Goal: Task Accomplishment & Management: Manage account settings

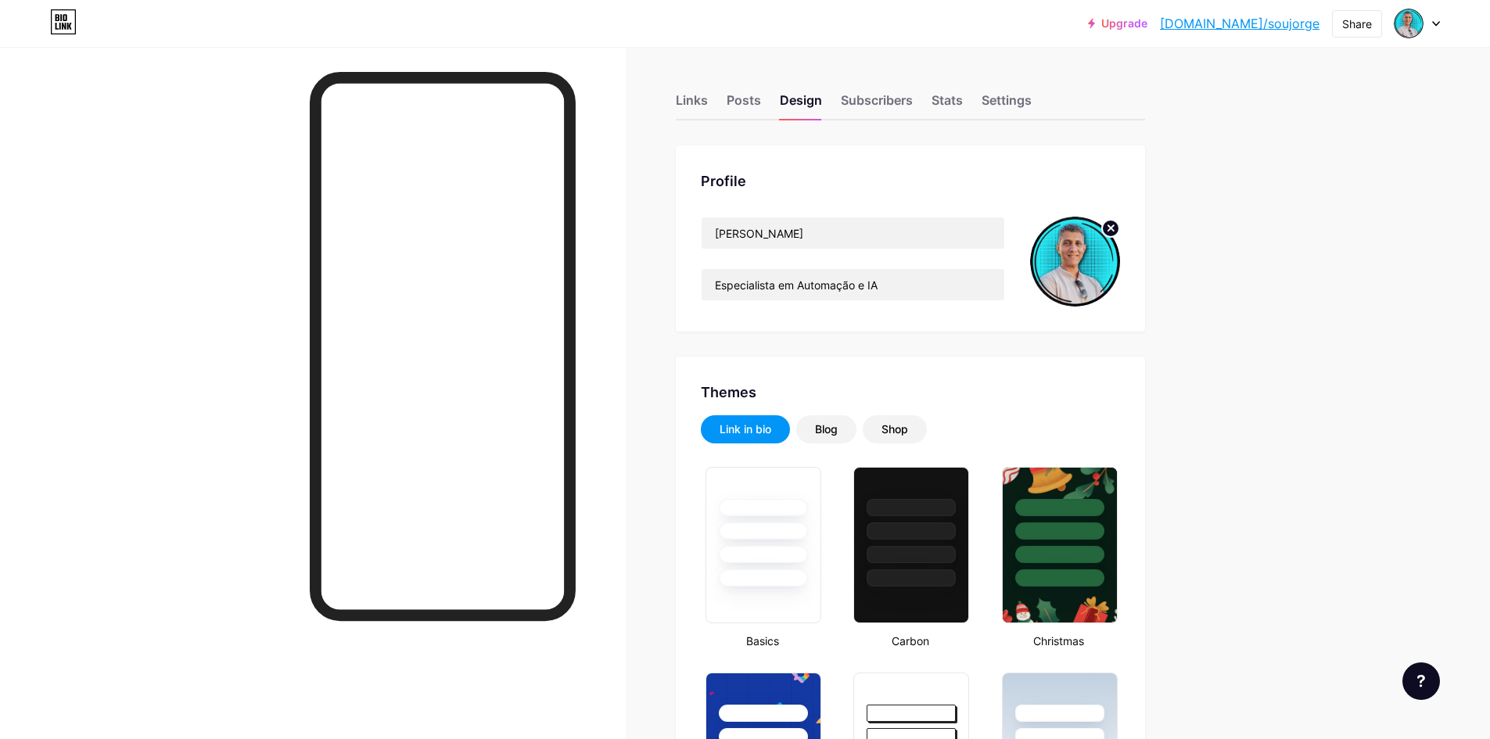
type input "#2aedf8"
type input "#ffffff"
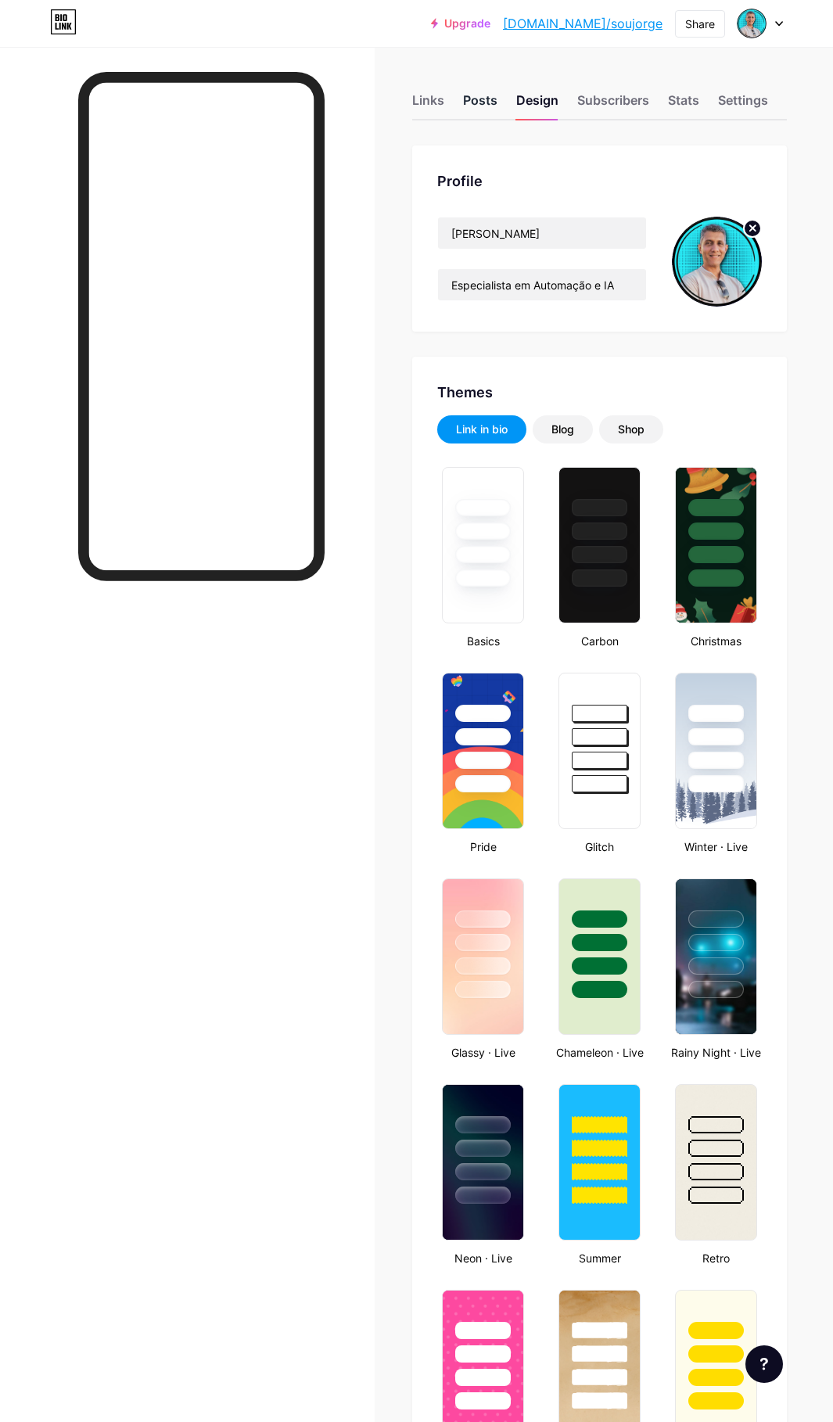
click at [485, 98] on div "Posts" at bounding box center [480, 105] width 34 height 28
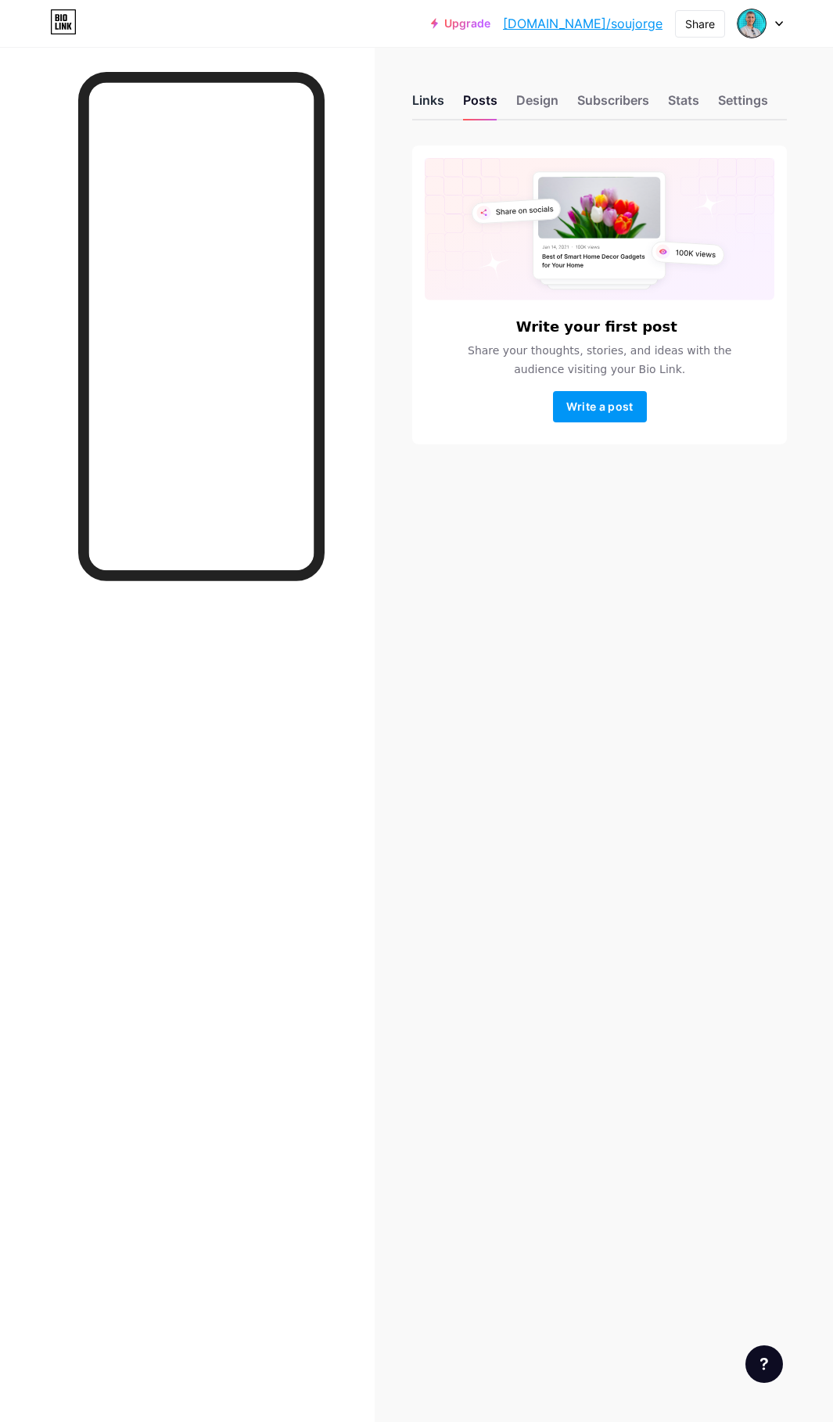
click at [442, 102] on div "Links" at bounding box center [428, 105] width 32 height 28
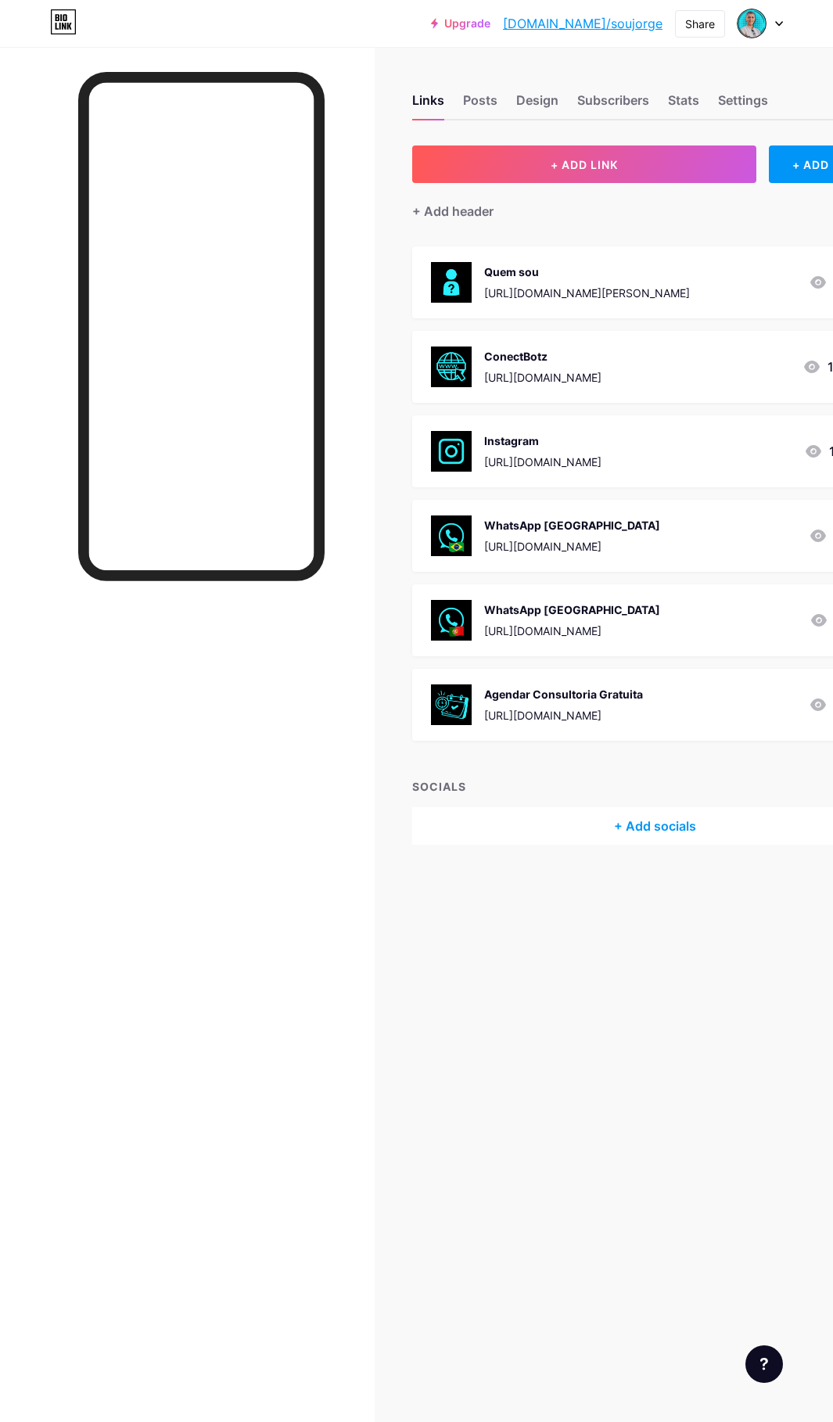
click at [524, 289] on div "[URL][DOMAIN_NAME][PERSON_NAME]" at bounding box center [587, 293] width 206 height 16
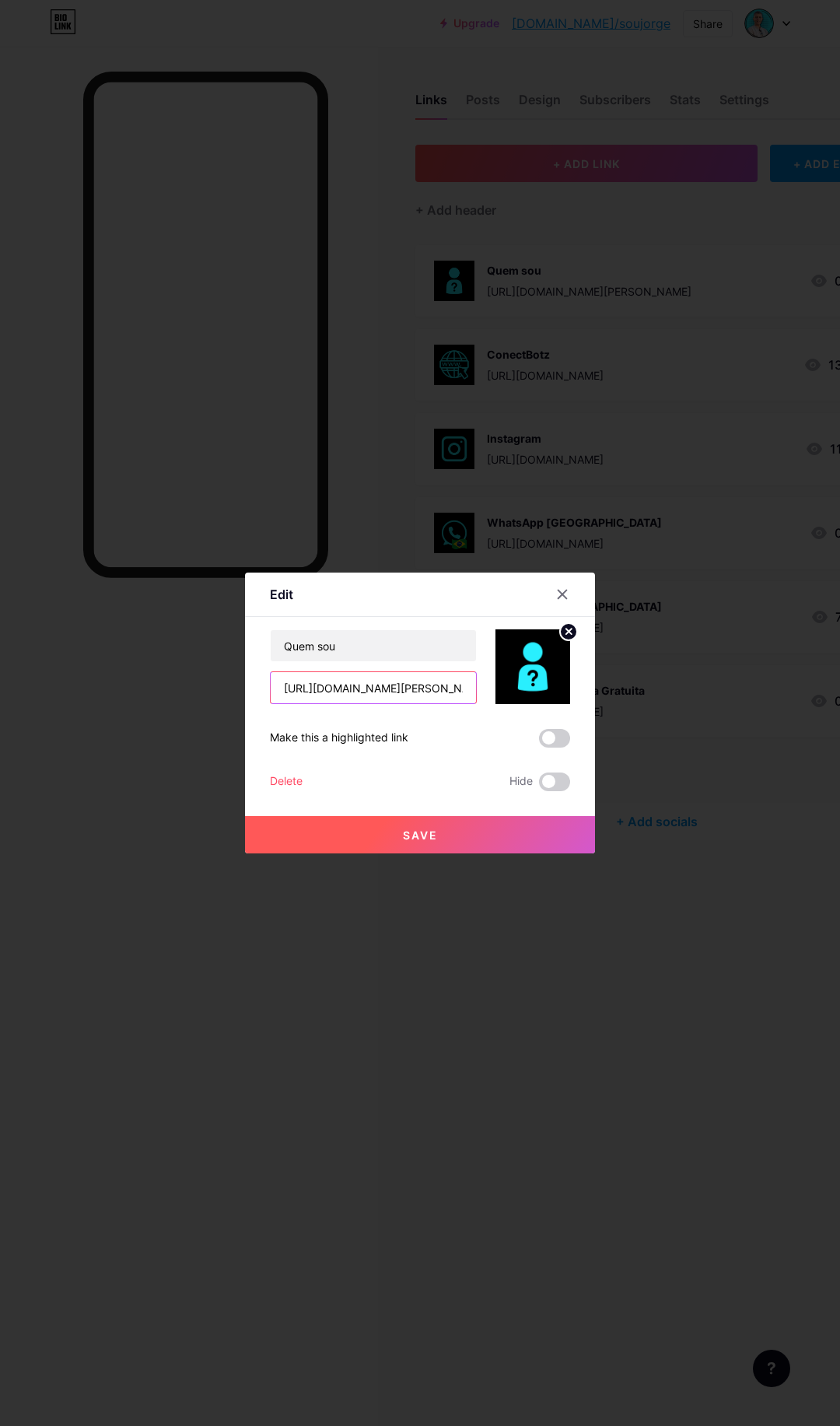
click at [437, 695] on input "[URL][DOMAIN_NAME][PERSON_NAME]" at bounding box center [373, 687] width 206 height 31
drag, startPoint x: 280, startPoint y: 686, endPoint x: 559, endPoint y: 677, distance: 279.1
click at [565, 679] on div "Quem sou [URL][DOMAIN_NAME][PERSON_NAME]" at bounding box center [420, 666] width 300 height 75
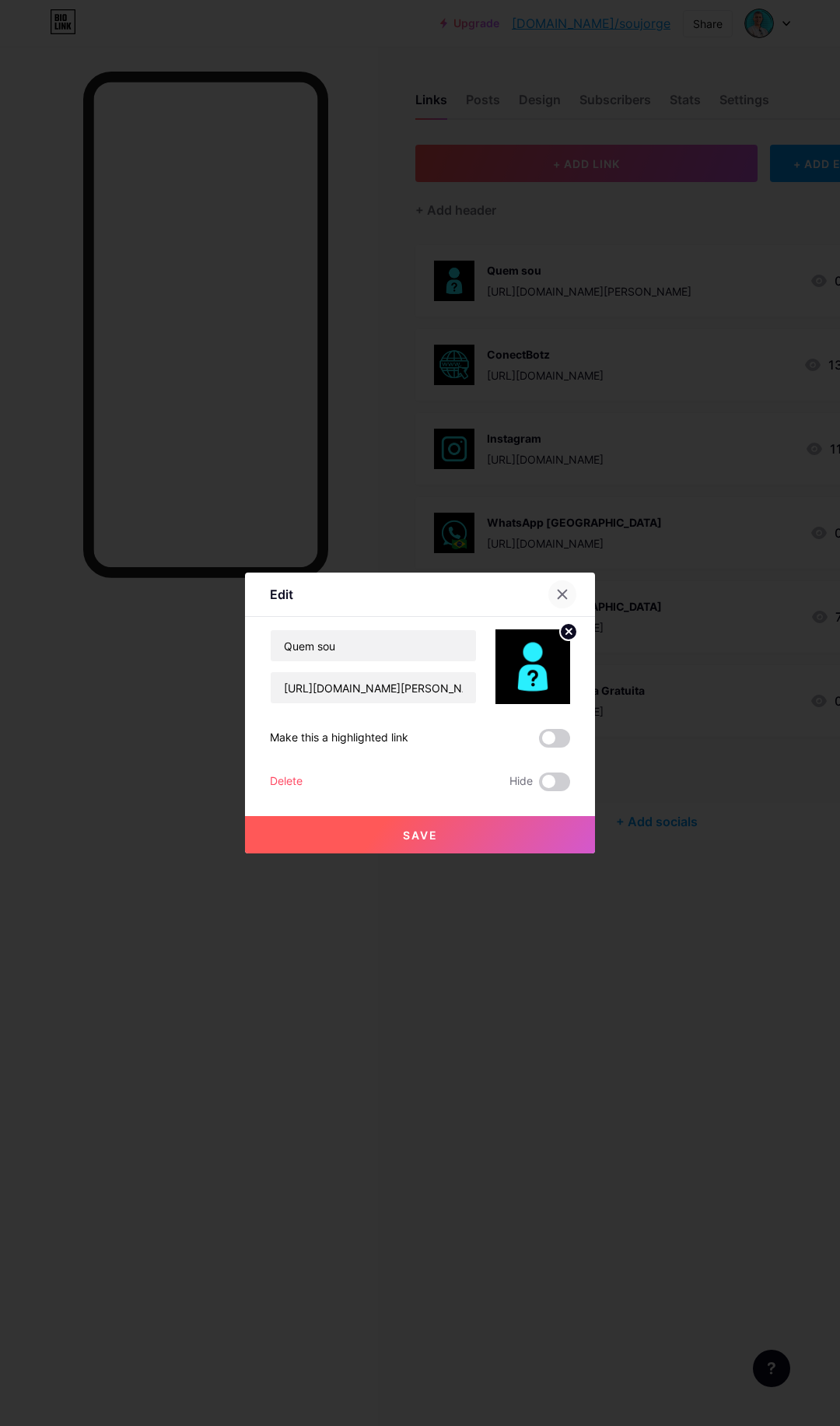
click at [568, 599] on icon at bounding box center [562, 594] width 13 height 13
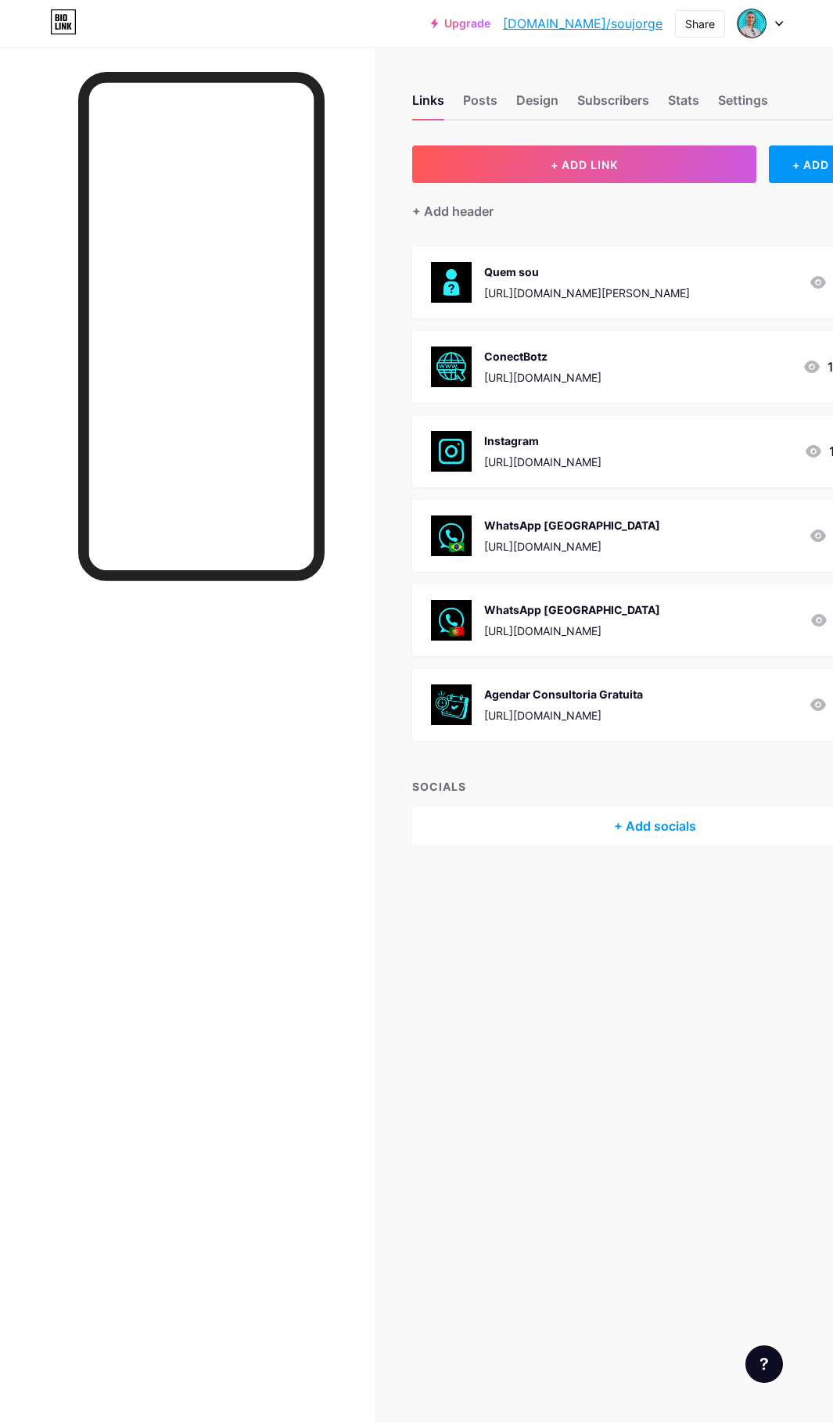
click at [583, 373] on div "[URL][DOMAIN_NAME]" at bounding box center [542, 377] width 117 height 16
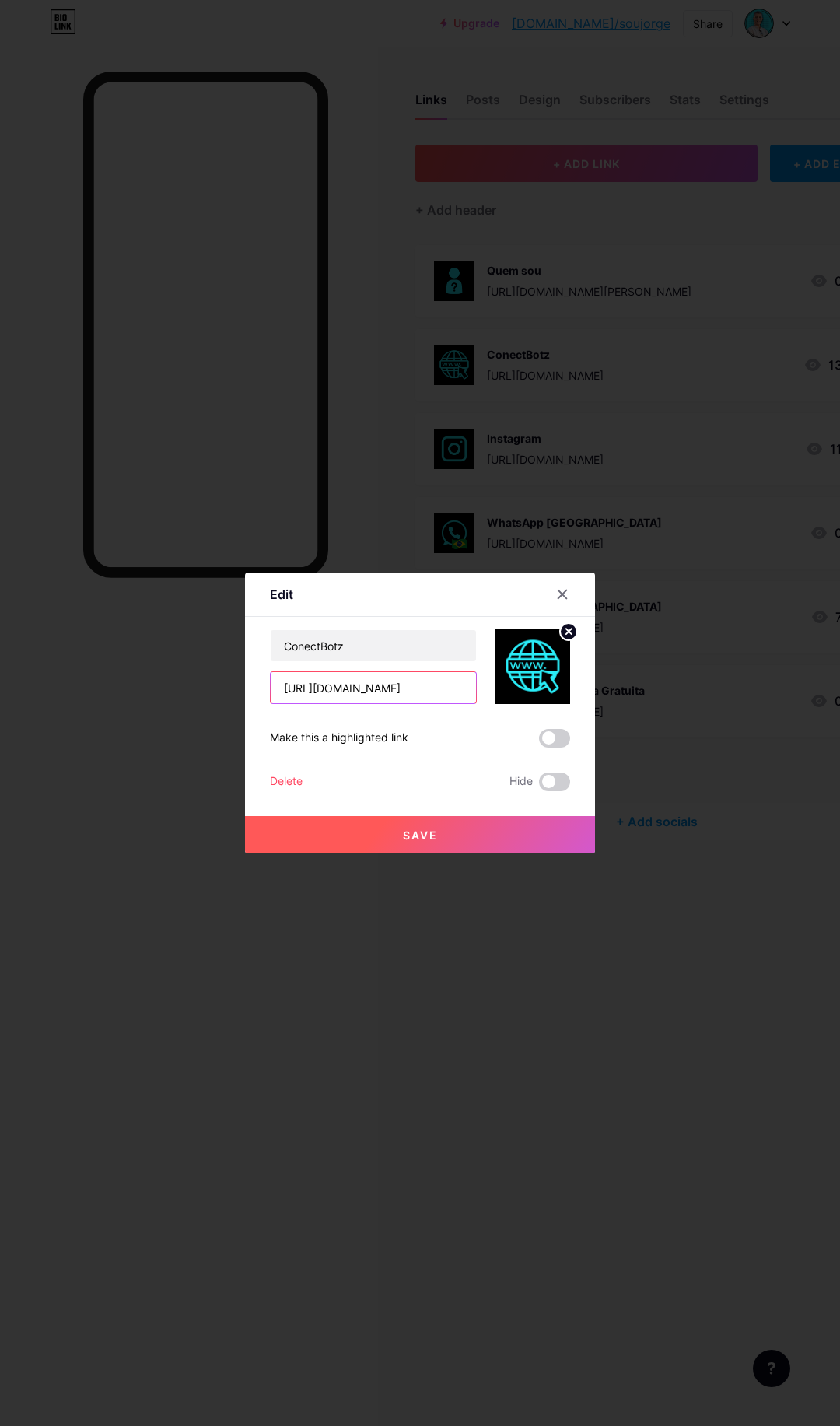
click at [466, 689] on input "[URL][DOMAIN_NAME]" at bounding box center [373, 687] width 206 height 31
drag, startPoint x: 279, startPoint y: 695, endPoint x: 517, endPoint y: 683, distance: 238.3
click at [517, 683] on div "ConectBotz [URL][DOMAIN_NAME]" at bounding box center [420, 666] width 300 height 75
click at [564, 600] on icon at bounding box center [562, 594] width 13 height 13
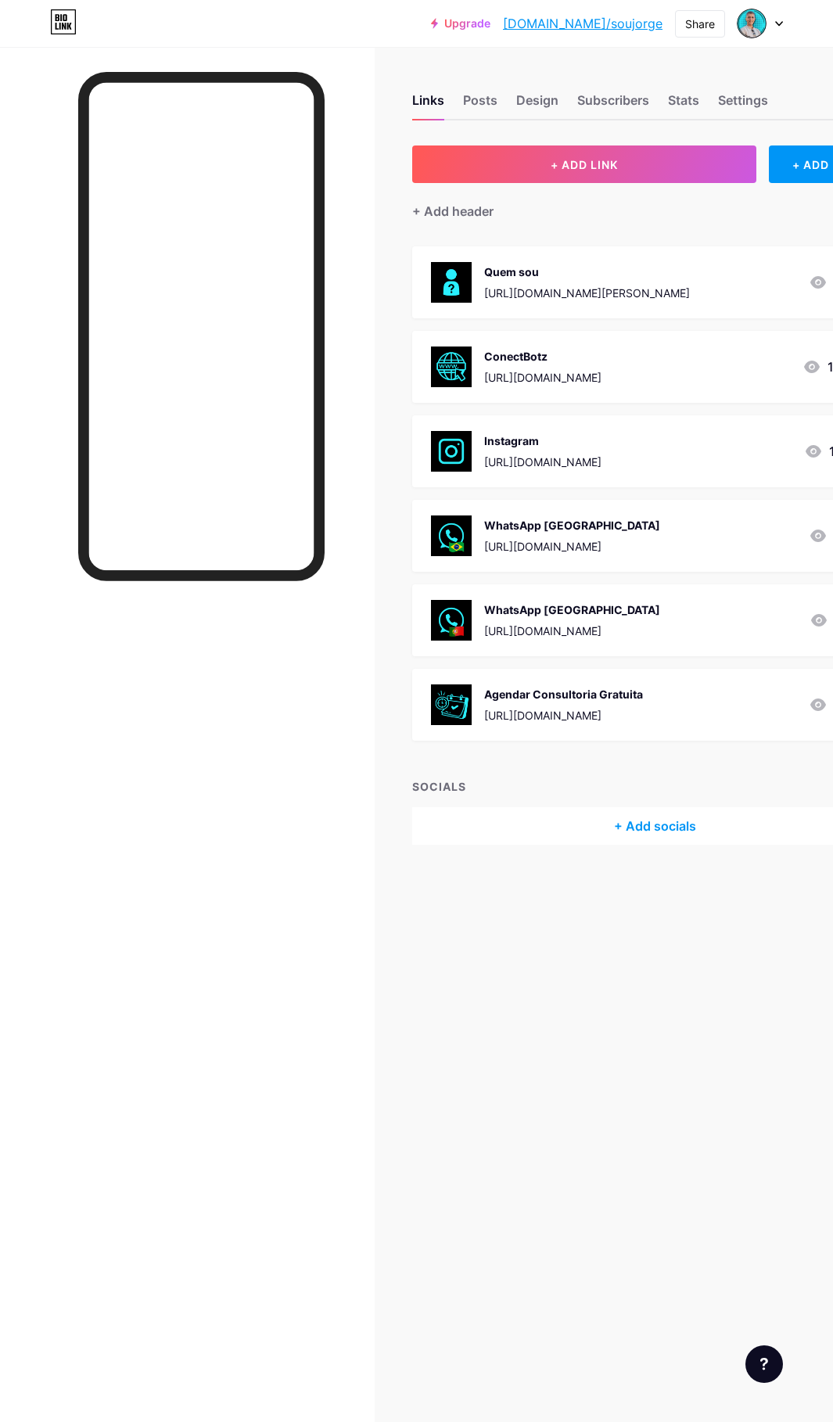
click at [509, 469] on div "[URL][DOMAIN_NAME]" at bounding box center [542, 462] width 117 height 16
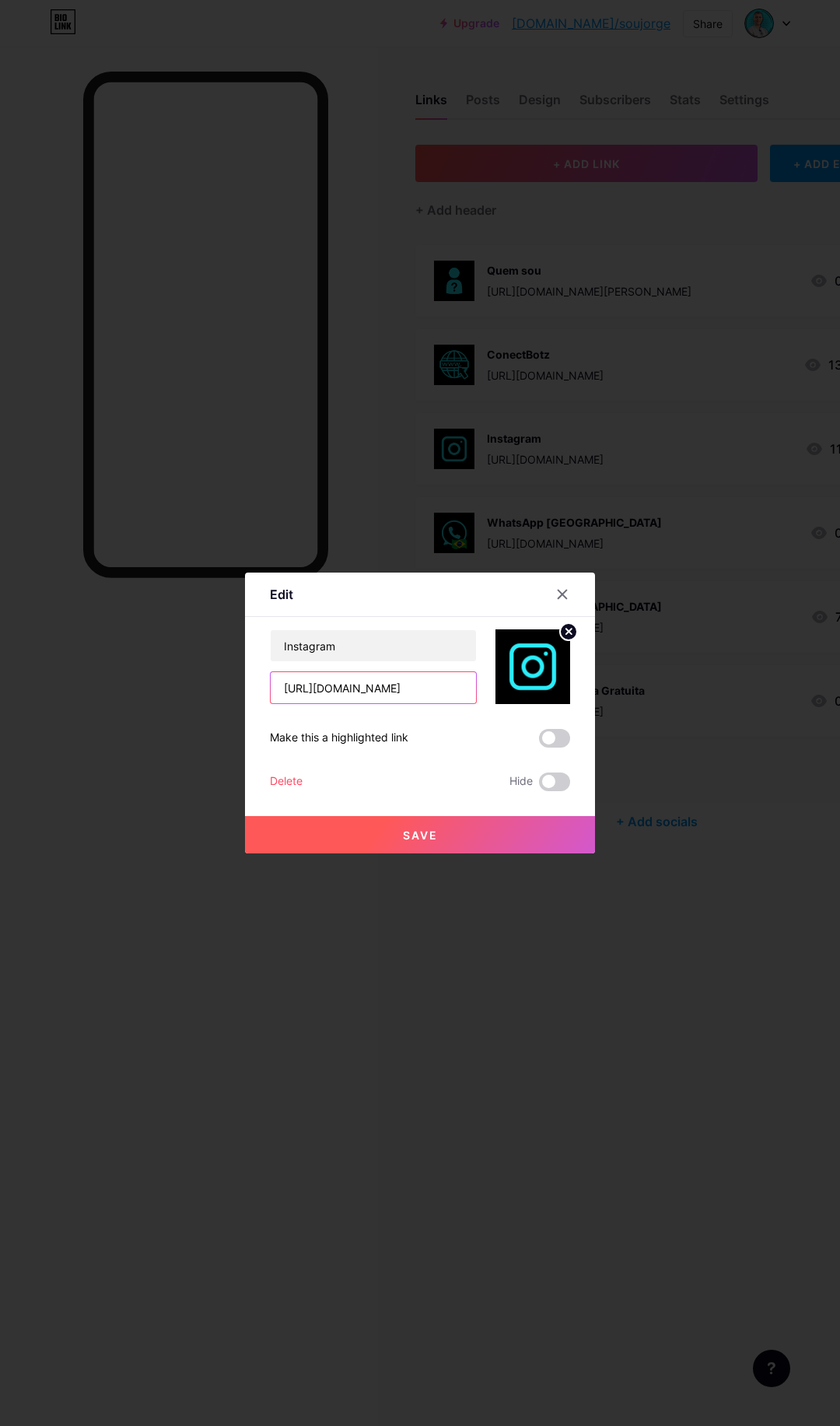
scroll to position [0, 81]
drag, startPoint x: 281, startPoint y: 685, endPoint x: 516, endPoint y: 682, distance: 235.0
click at [516, 682] on div "Instagram [URL][DOMAIN_NAME]" at bounding box center [420, 666] width 300 height 75
click at [564, 600] on icon at bounding box center [562, 594] width 13 height 13
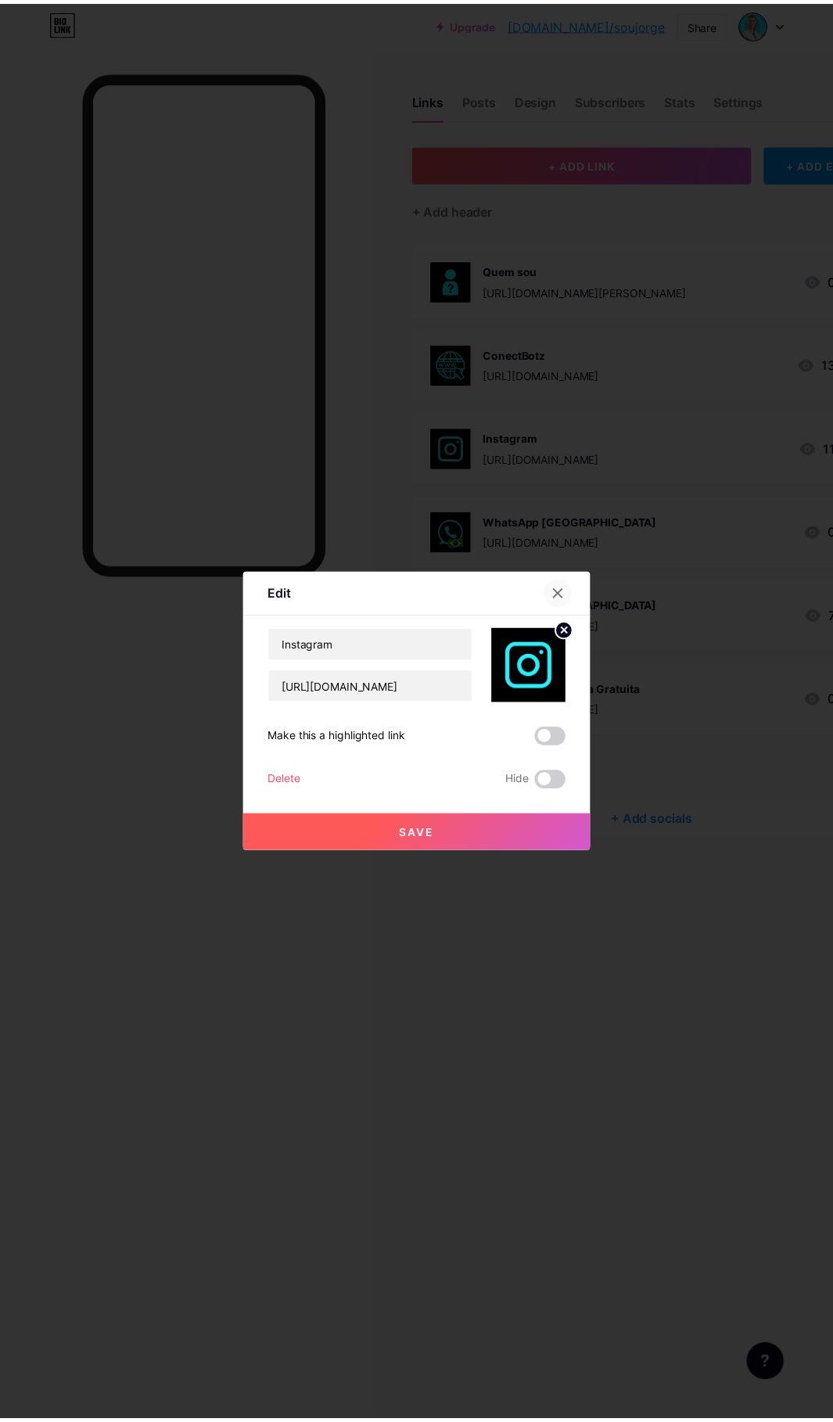
scroll to position [0, 0]
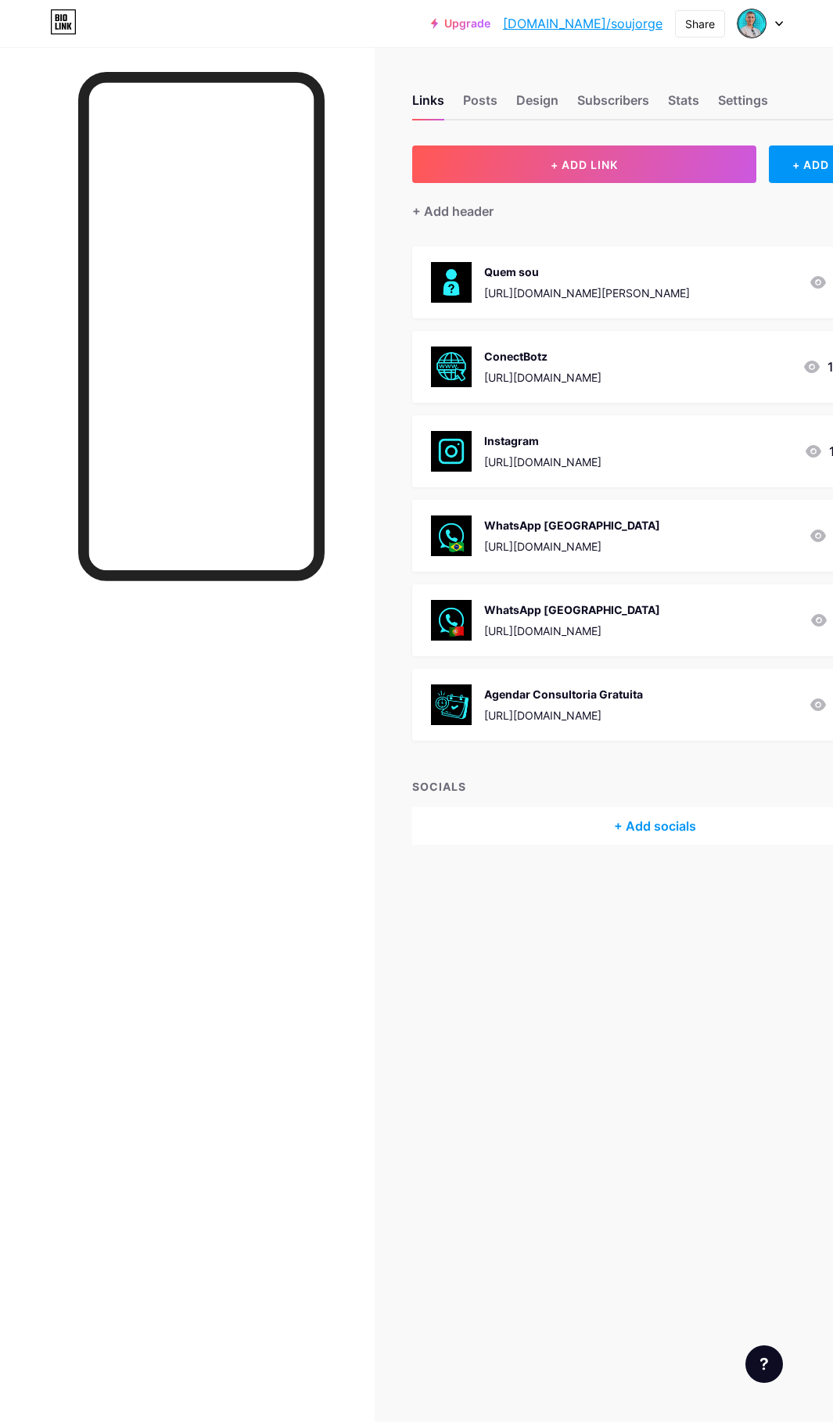
click at [570, 614] on div "WhatsApp [GEOGRAPHIC_DATA]" at bounding box center [572, 610] width 176 height 16
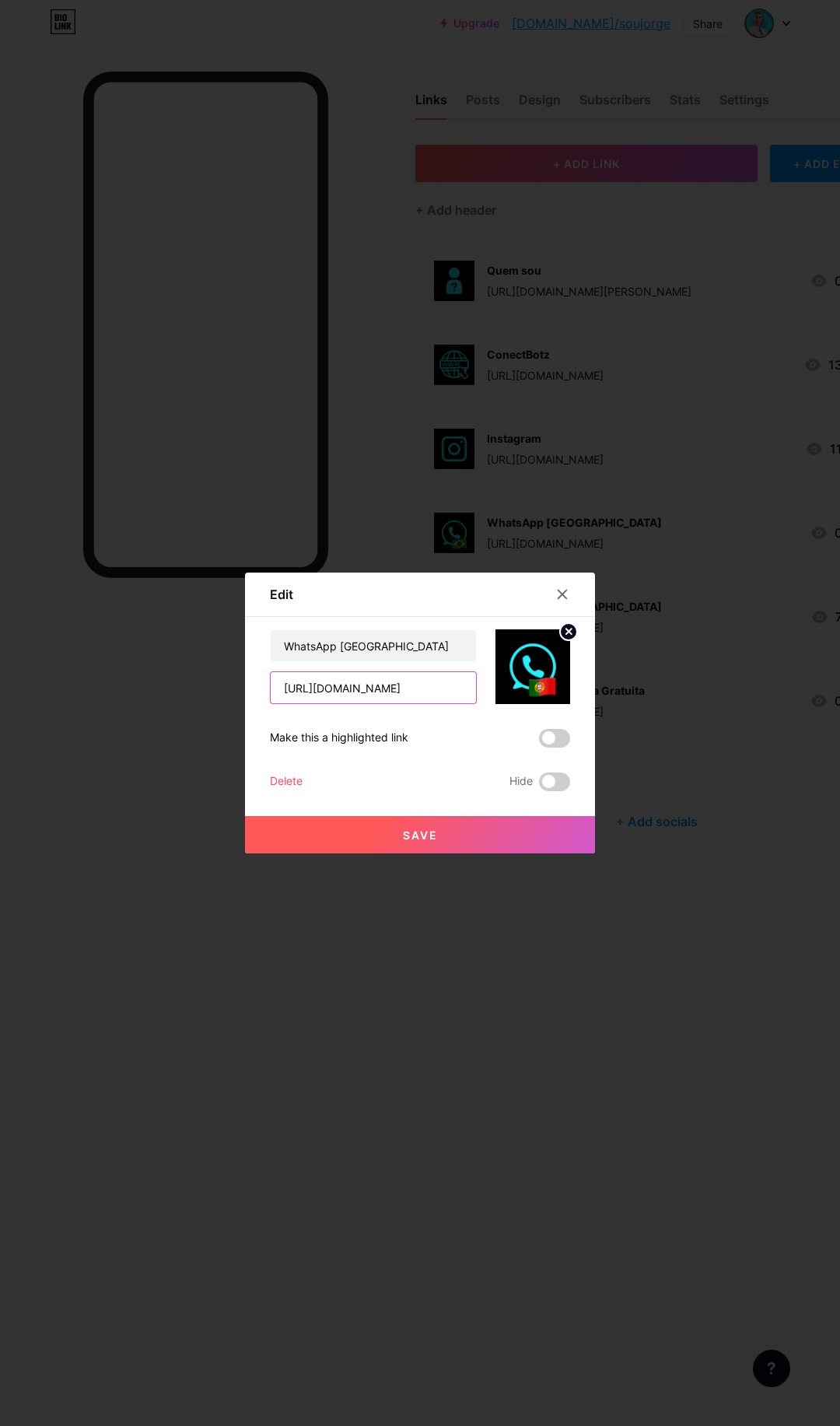
drag, startPoint x: 317, startPoint y: 691, endPoint x: 210, endPoint y: 694, distance: 107.0
click at [210, 694] on div "Edit Content YouTube Play YouTube video without leaving your page. ADD Vimeo Pl…" at bounding box center [420, 713] width 840 height 1426
click at [560, 596] on icon at bounding box center [563, 595] width 9 height 9
